Goal: Information Seeking & Learning: Learn about a topic

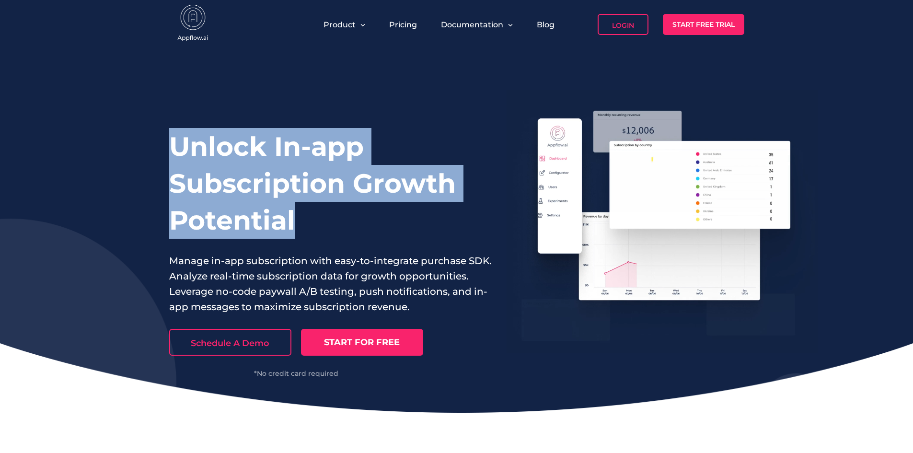
drag, startPoint x: 146, startPoint y: 146, endPoint x: 357, endPoint y: 219, distance: 222.8
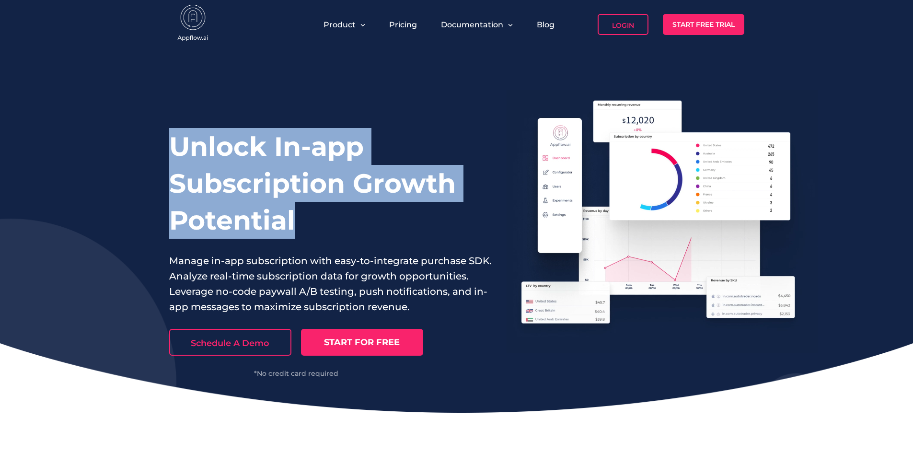
click at [357, 219] on div "Unlock In-app Subscription Growth Potential Manage in-app subscription with eas…" at bounding box center [456, 231] width 913 height 364
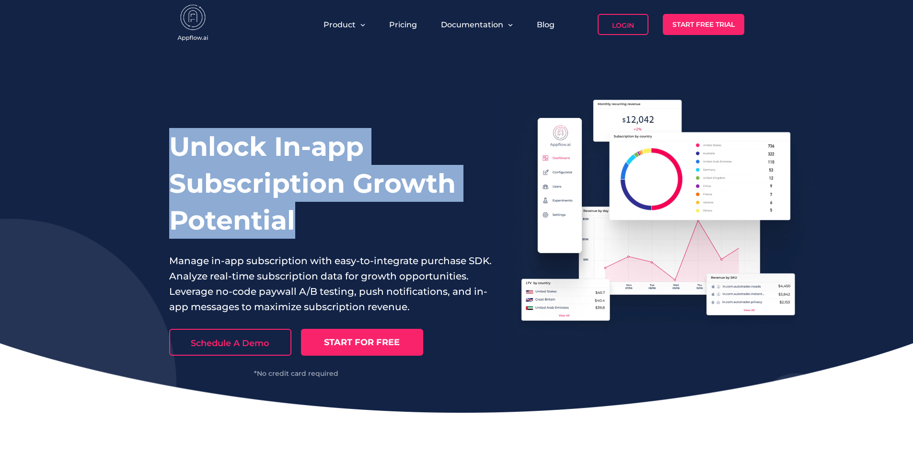
click at [357, 219] on h1 "Unlock In-app Subscription Growth Potential" at bounding box center [330, 183] width 323 height 111
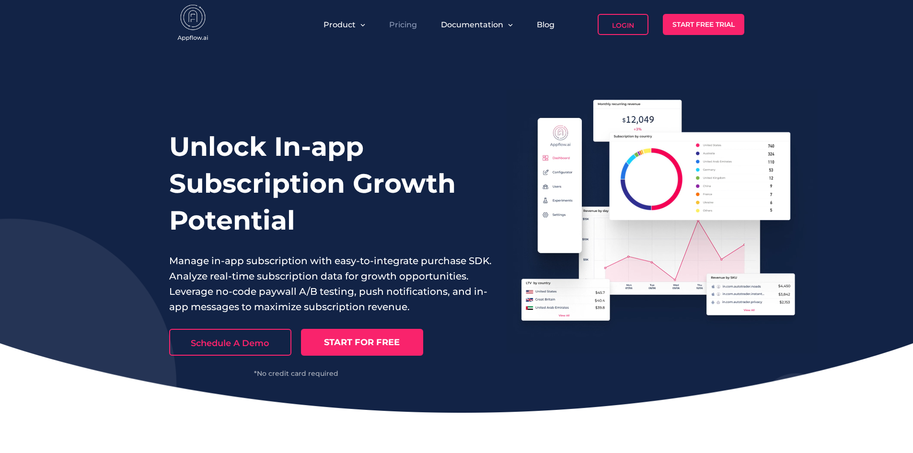
click at [395, 20] on link "Pricing" at bounding box center [403, 24] width 28 height 9
